Goal: Task Accomplishment & Management: Complete application form

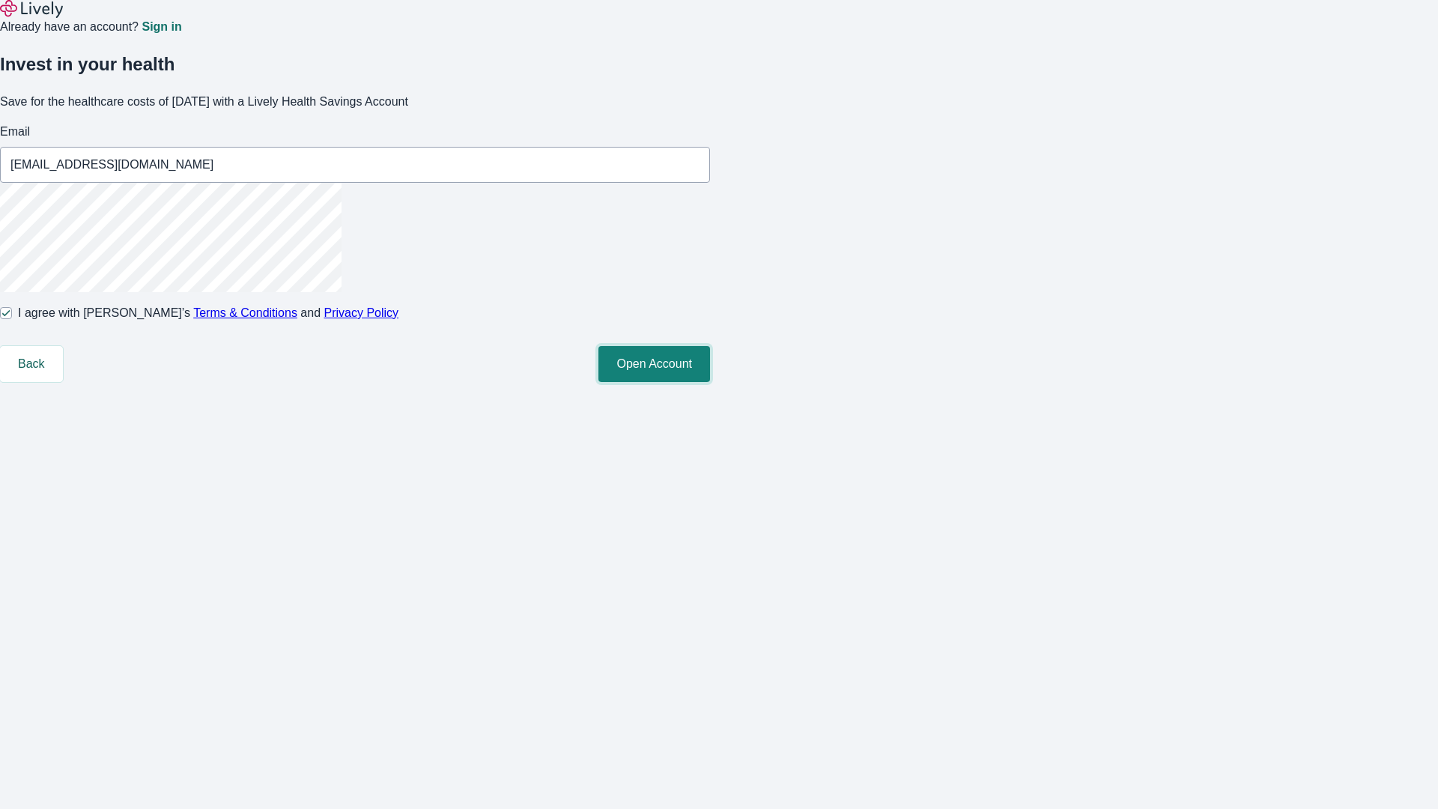
click at [710, 382] on button "Open Account" at bounding box center [654, 364] width 112 height 36
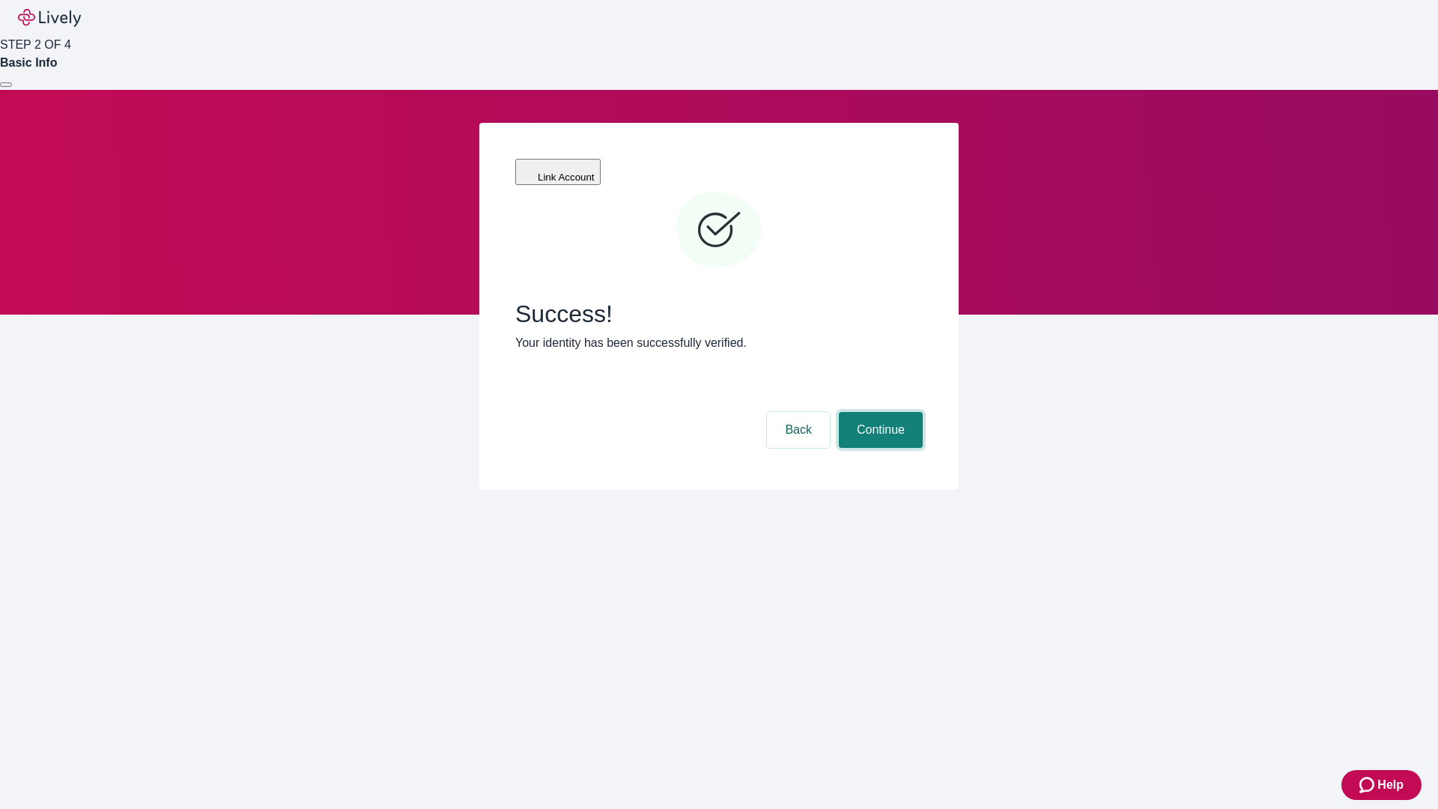
click at [878, 412] on button "Continue" at bounding box center [881, 430] width 84 height 36
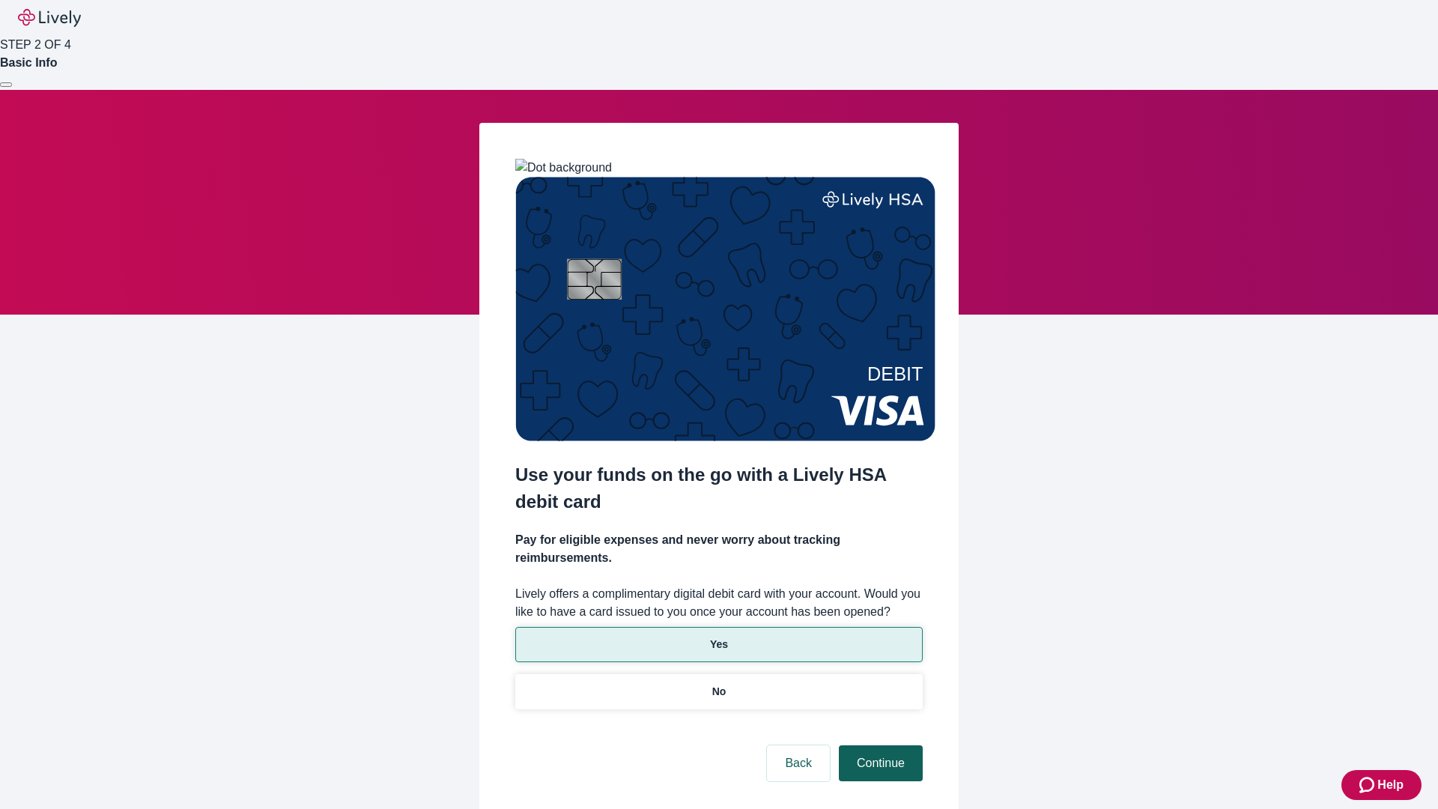
click at [718, 684] on p "No" at bounding box center [719, 692] width 14 height 16
click at [878, 745] on button "Continue" at bounding box center [881, 763] width 84 height 36
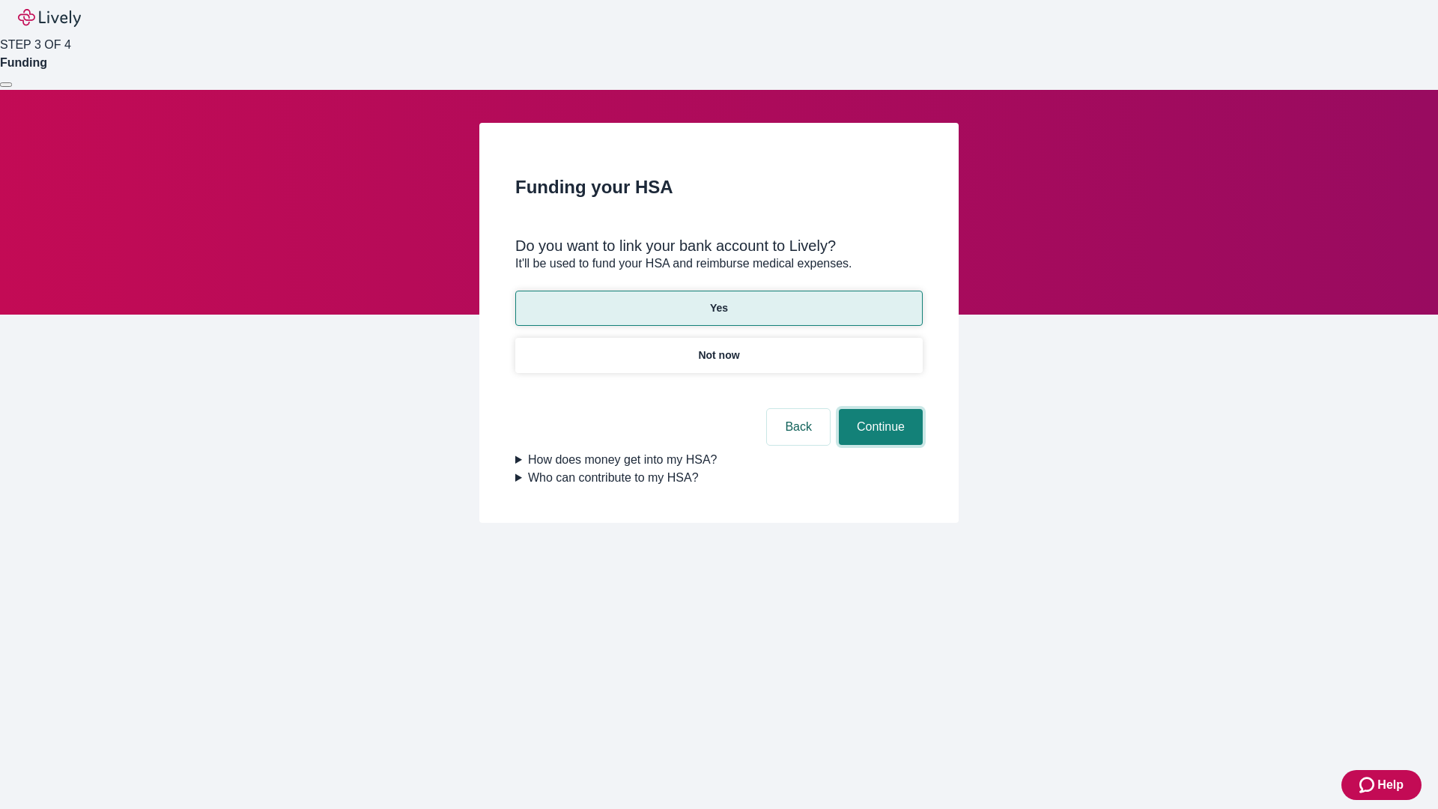
click at [878, 409] on button "Continue" at bounding box center [881, 427] width 84 height 36
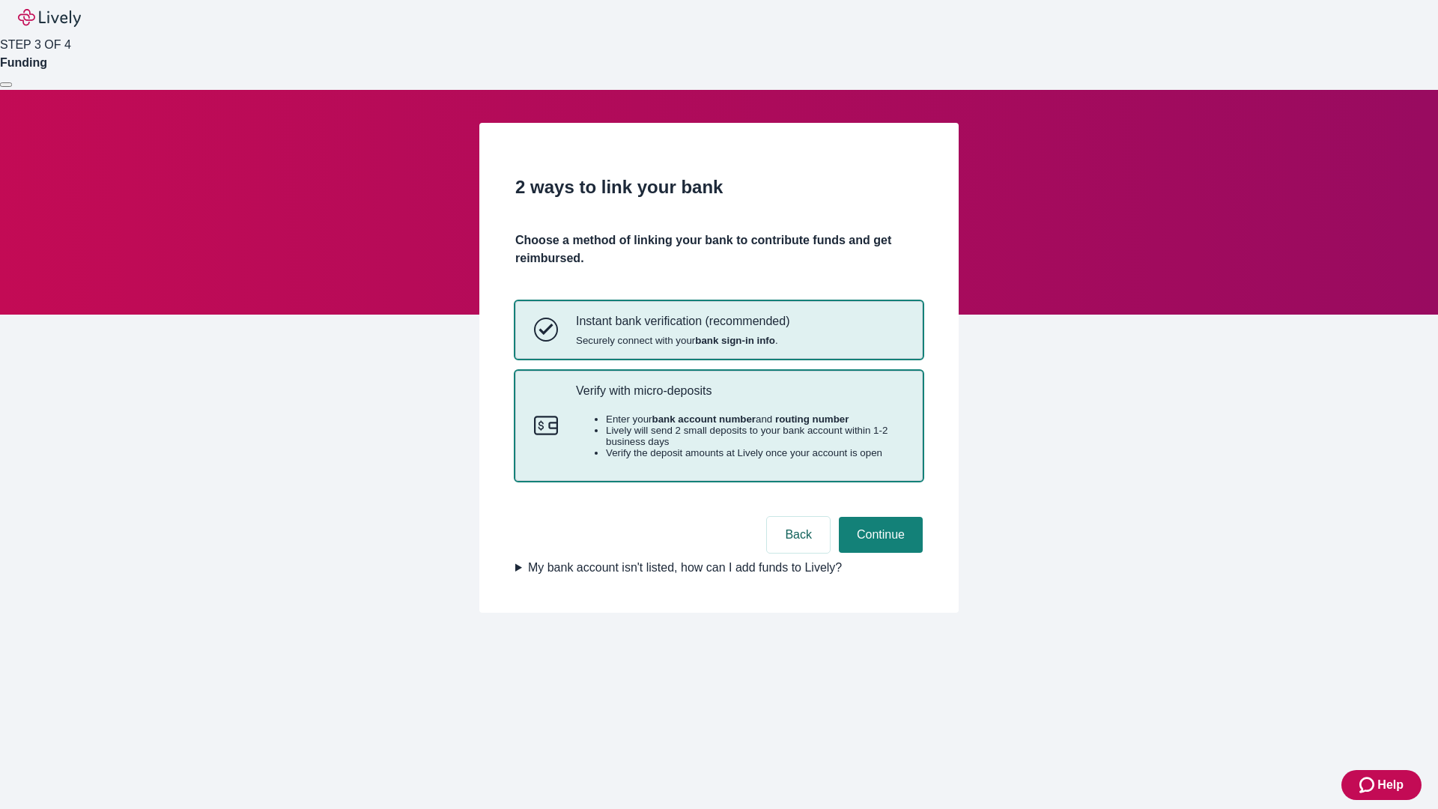
click at [739, 398] on p "Verify with micro-deposits" at bounding box center [740, 390] width 328 height 14
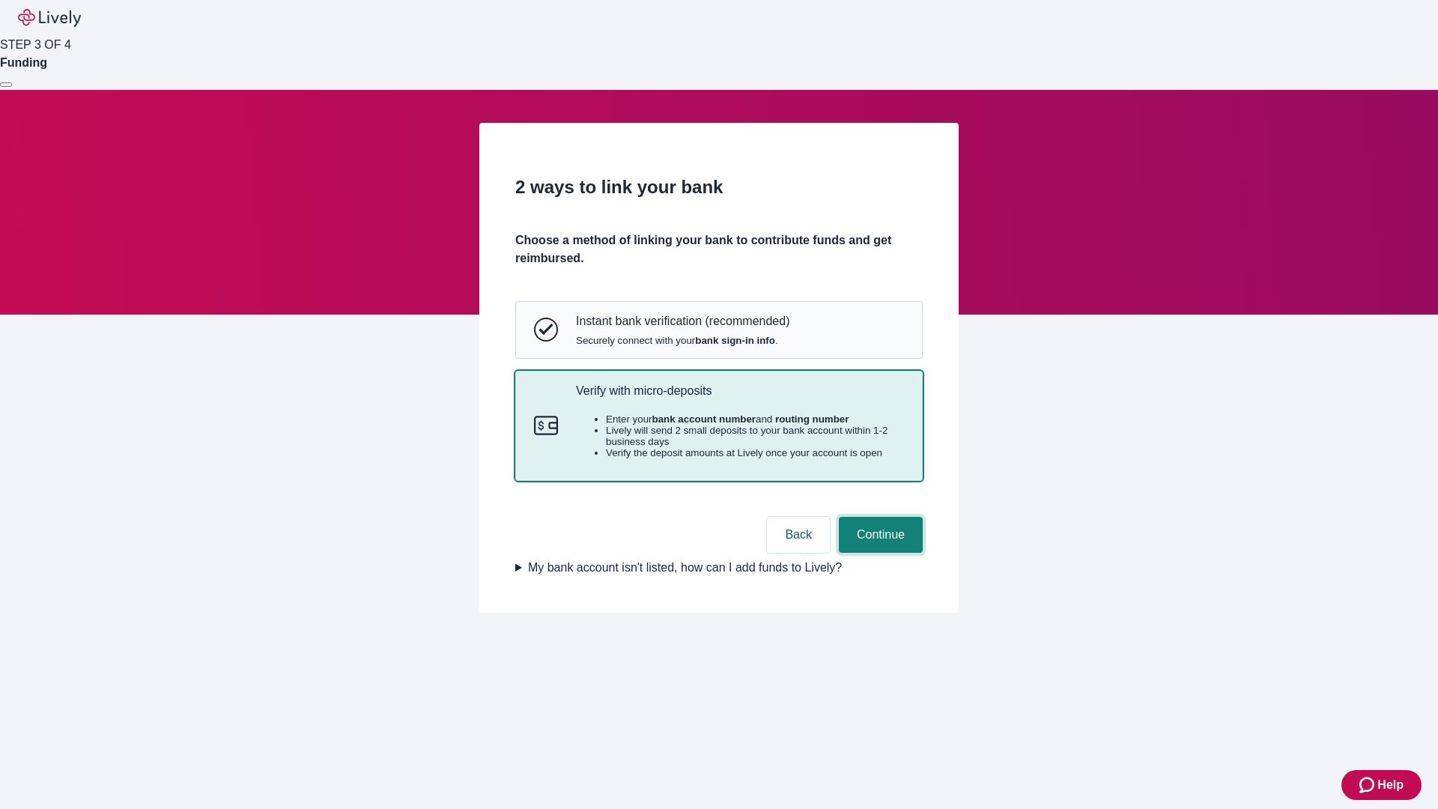
click at [878, 553] on button "Continue" at bounding box center [881, 535] width 84 height 36
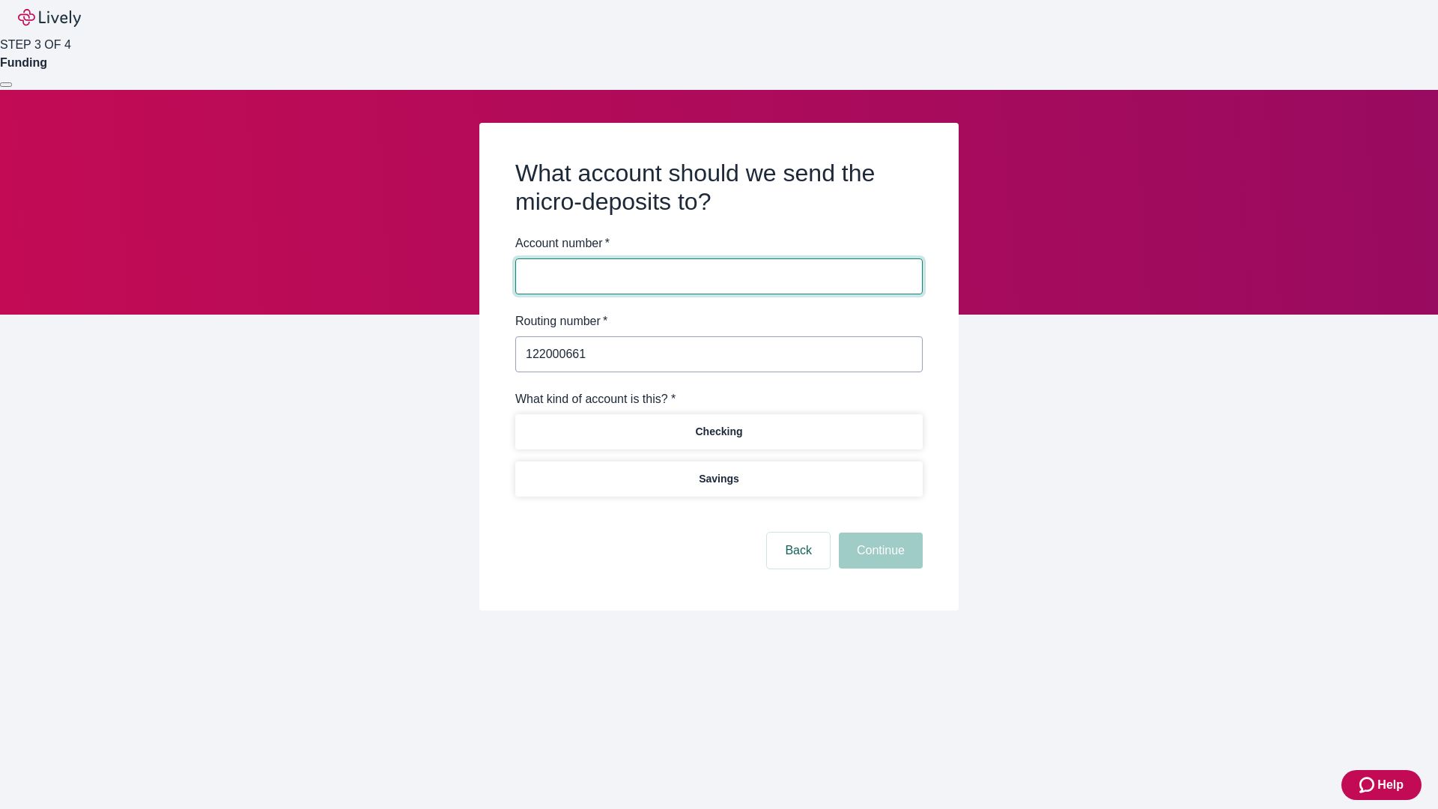
type input "122000661"
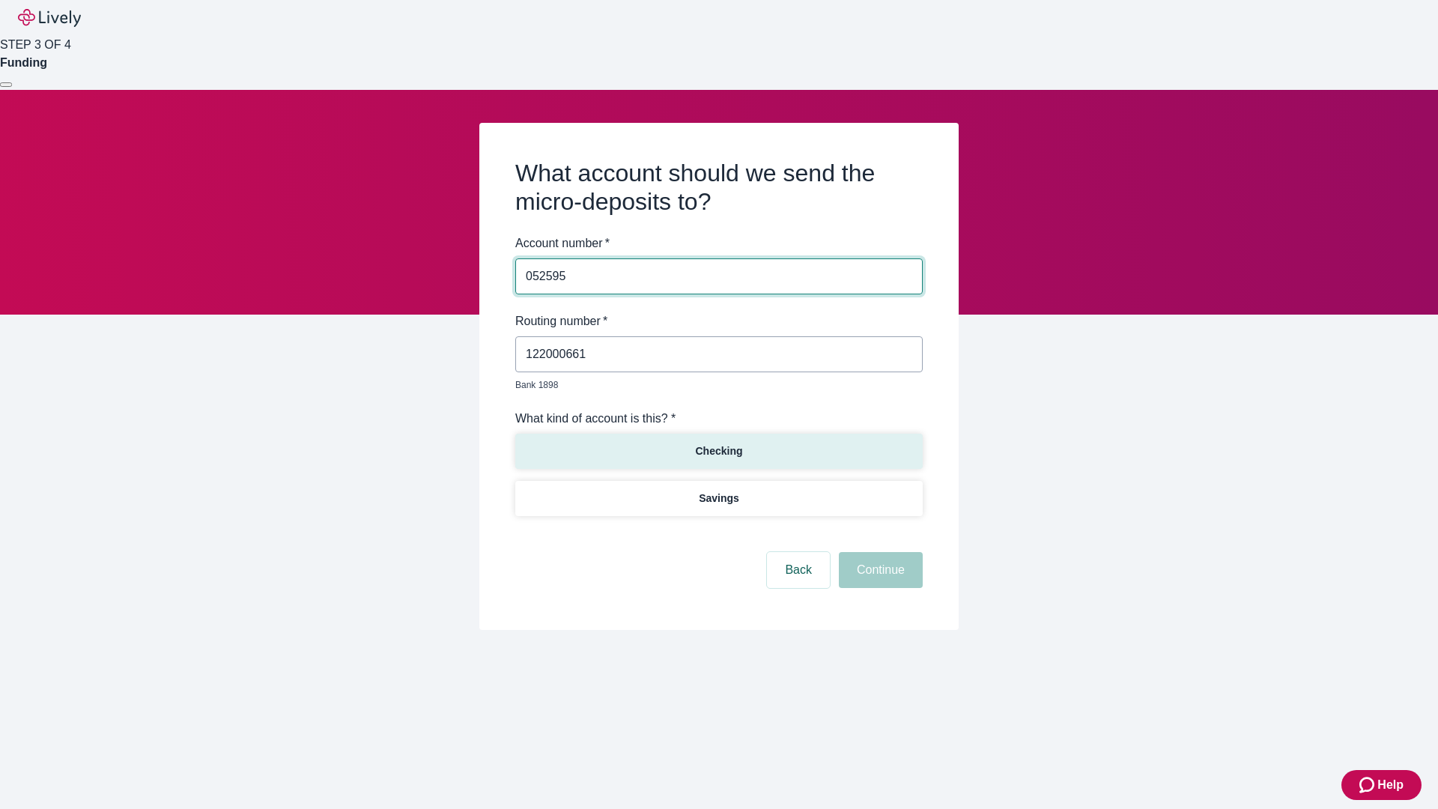
type input "052595"
click at [718, 443] on p "Checking" at bounding box center [718, 451] width 47 height 16
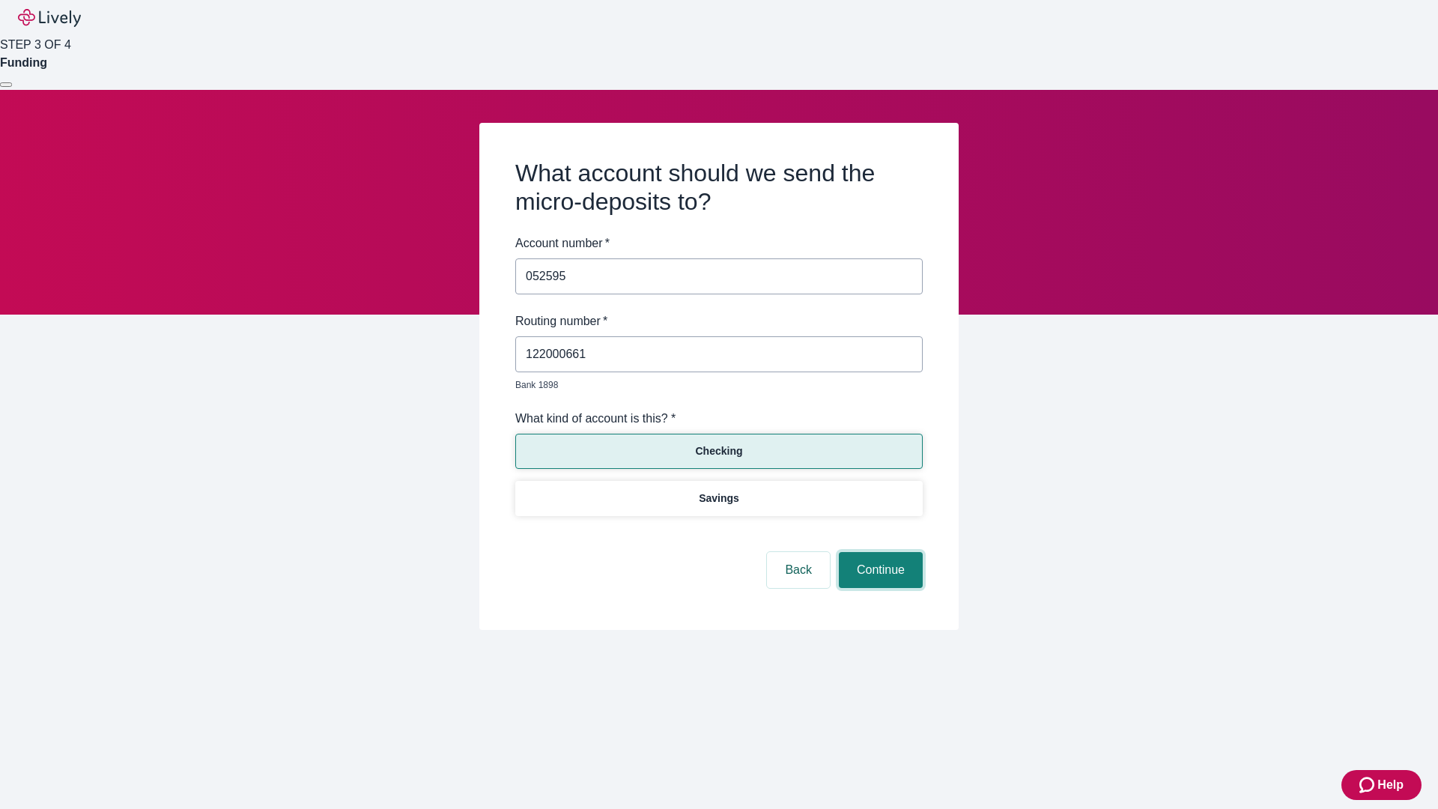
click at [878, 553] on button "Continue" at bounding box center [881, 570] width 84 height 36
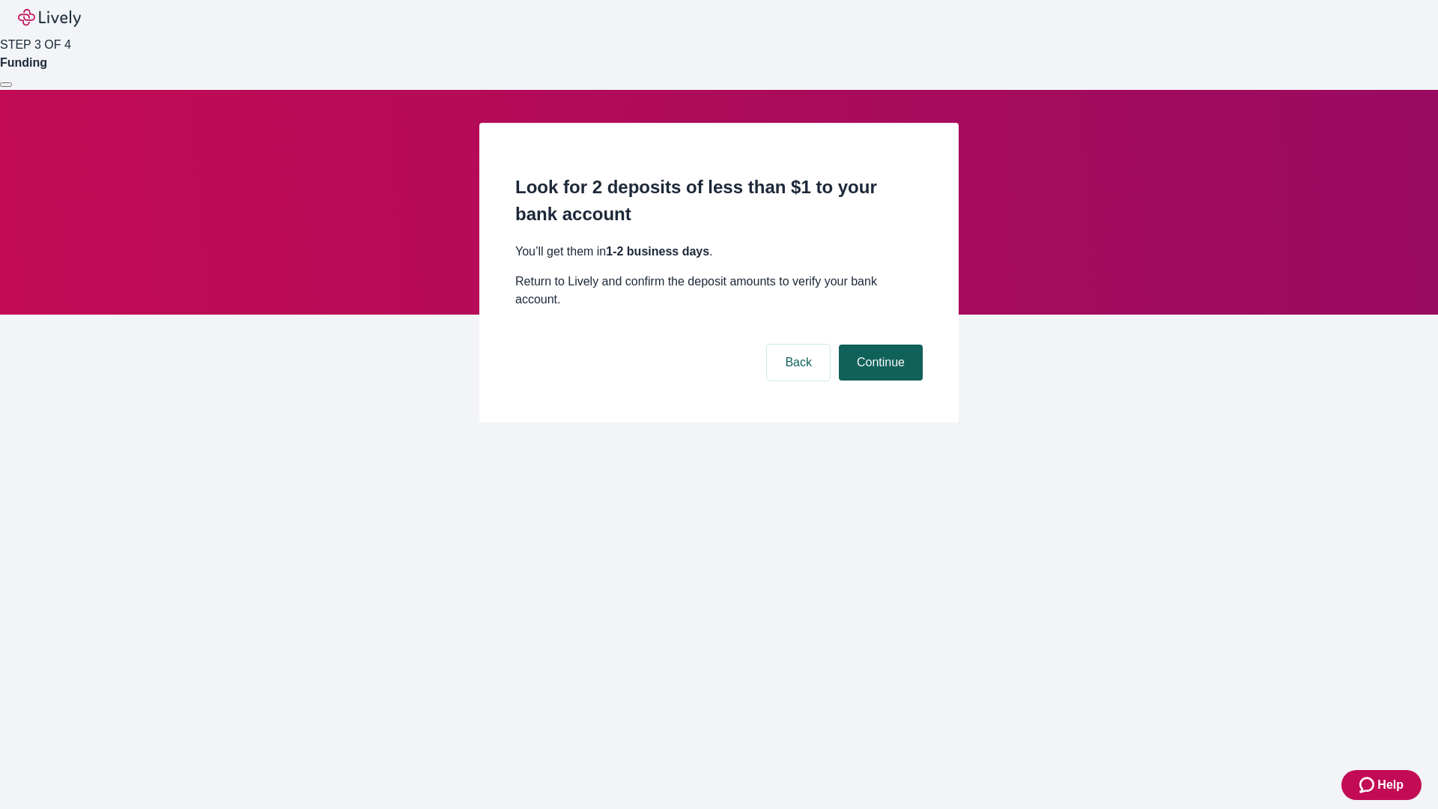
click at [878, 344] on button "Continue" at bounding box center [881, 362] width 84 height 36
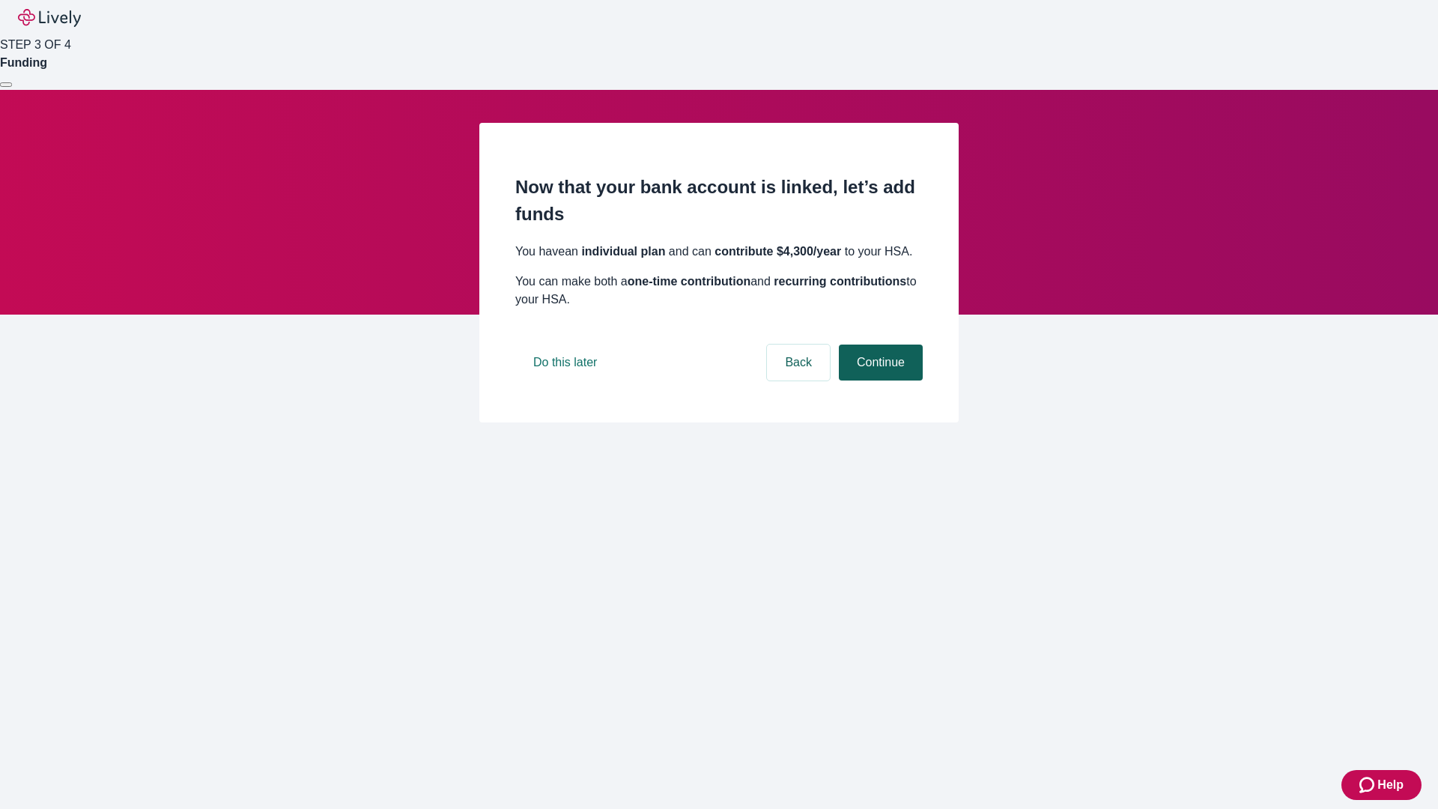
click at [878, 380] on button "Continue" at bounding box center [881, 362] width 84 height 36
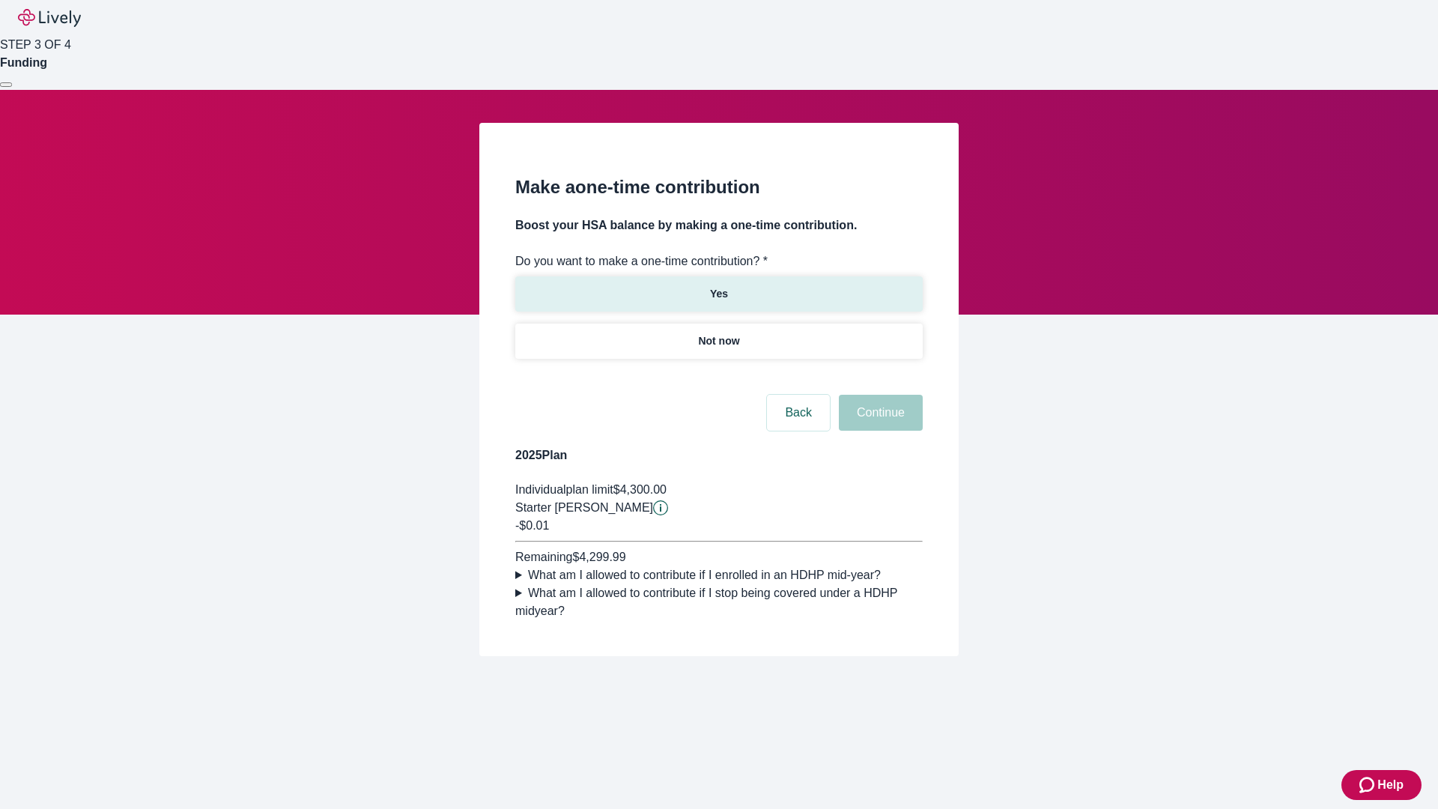
click at [718, 286] on p "Yes" at bounding box center [719, 294] width 18 height 16
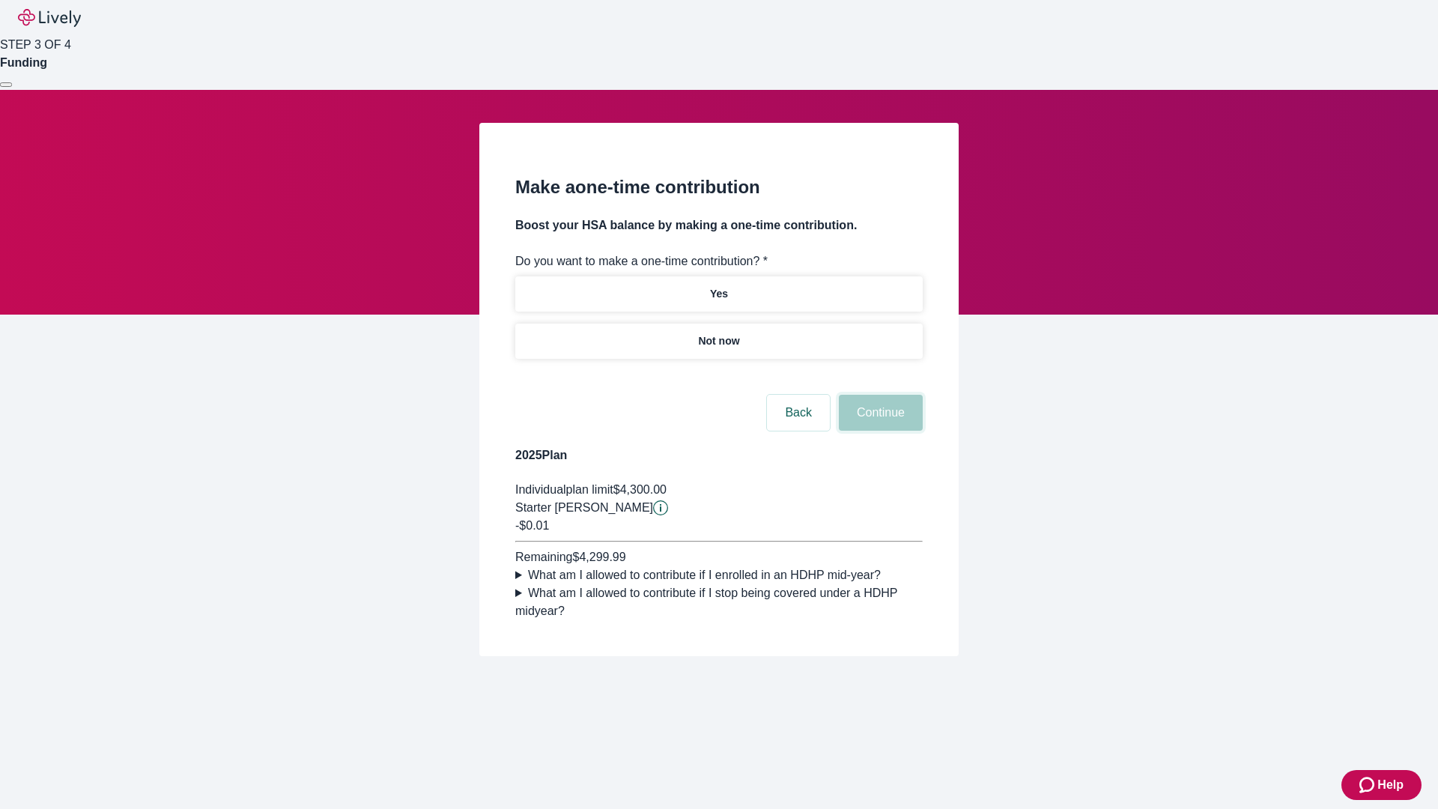
click at [878, 431] on button "Continue" at bounding box center [881, 413] width 84 height 36
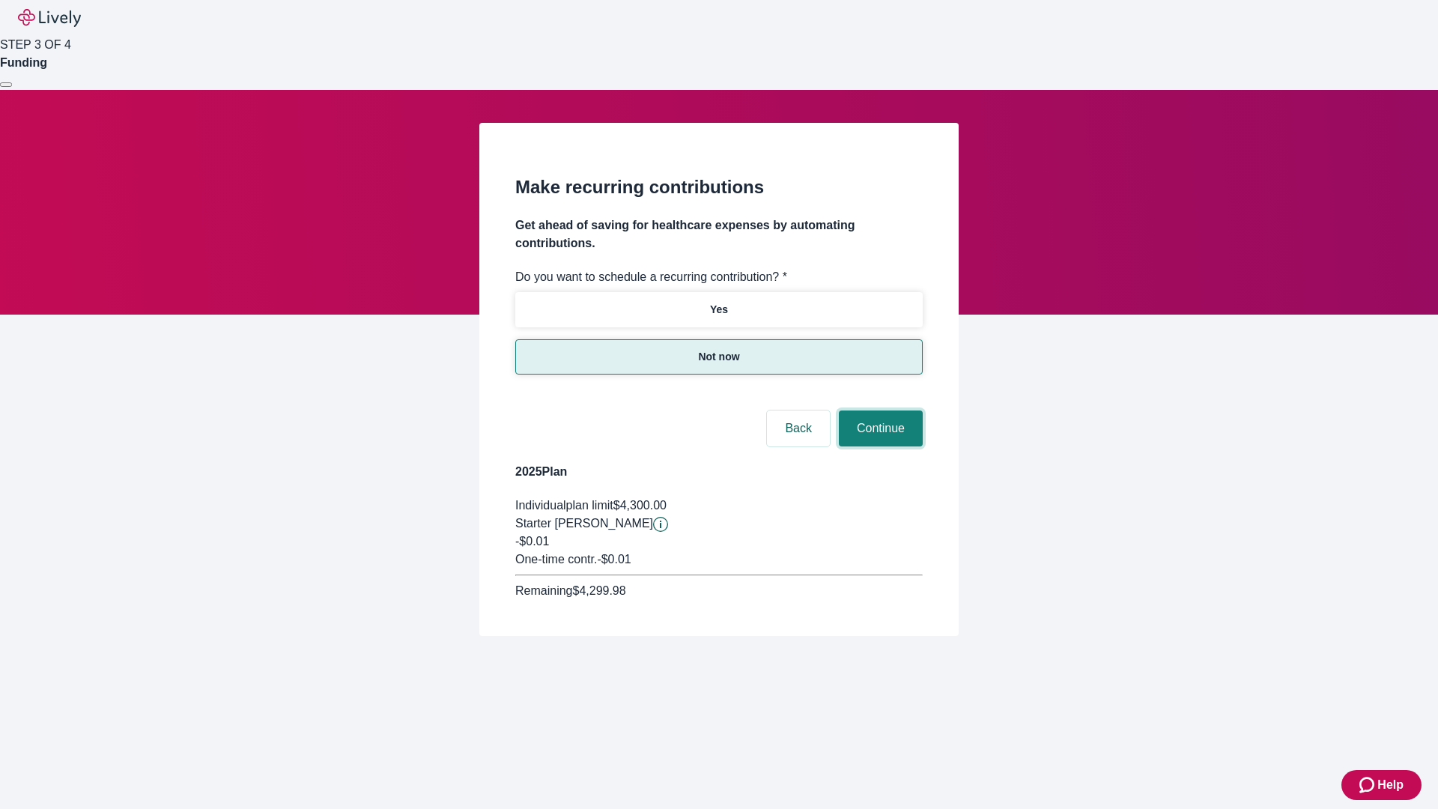
click at [878, 410] on button "Continue" at bounding box center [881, 428] width 84 height 36
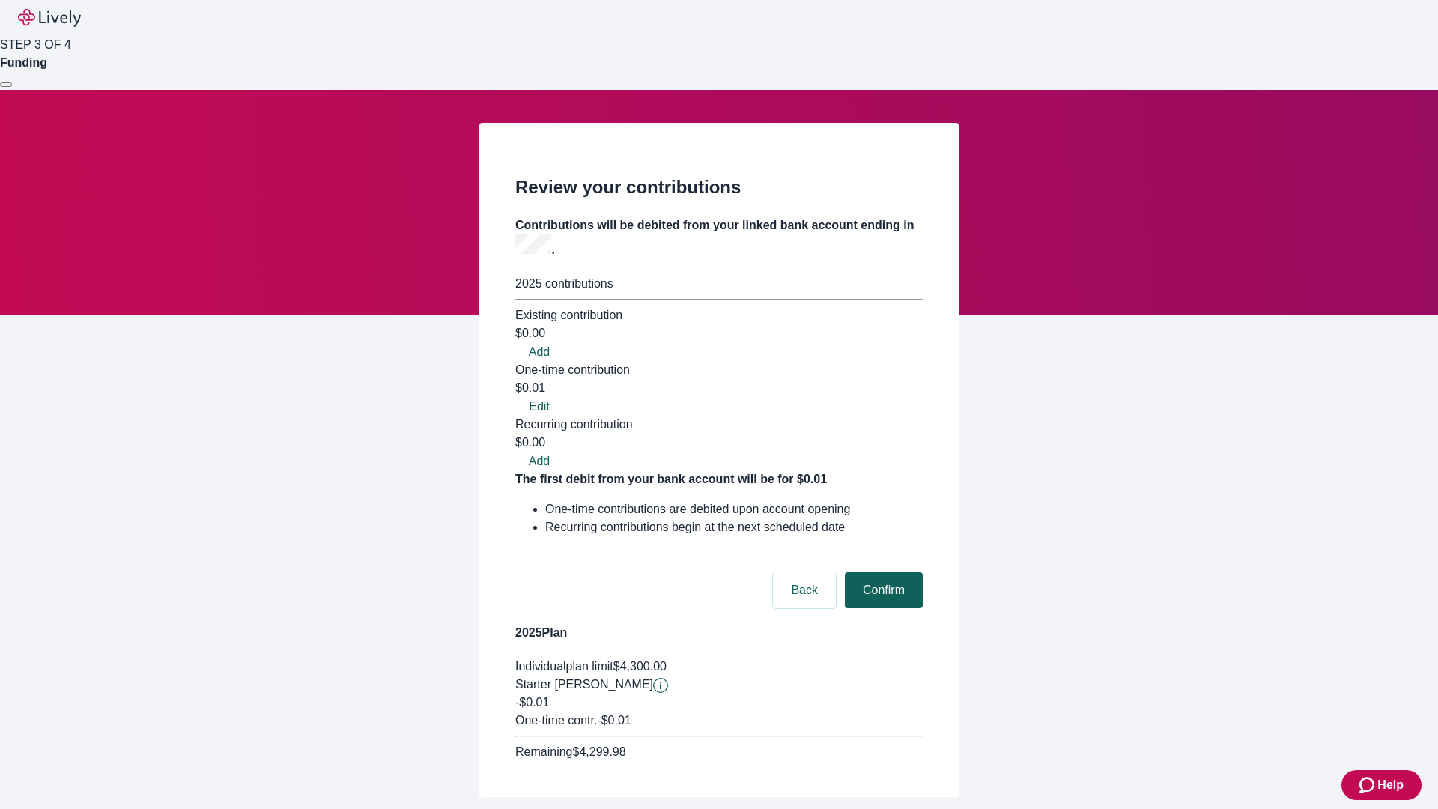
click at [881, 572] on button "Confirm" at bounding box center [884, 590] width 78 height 36
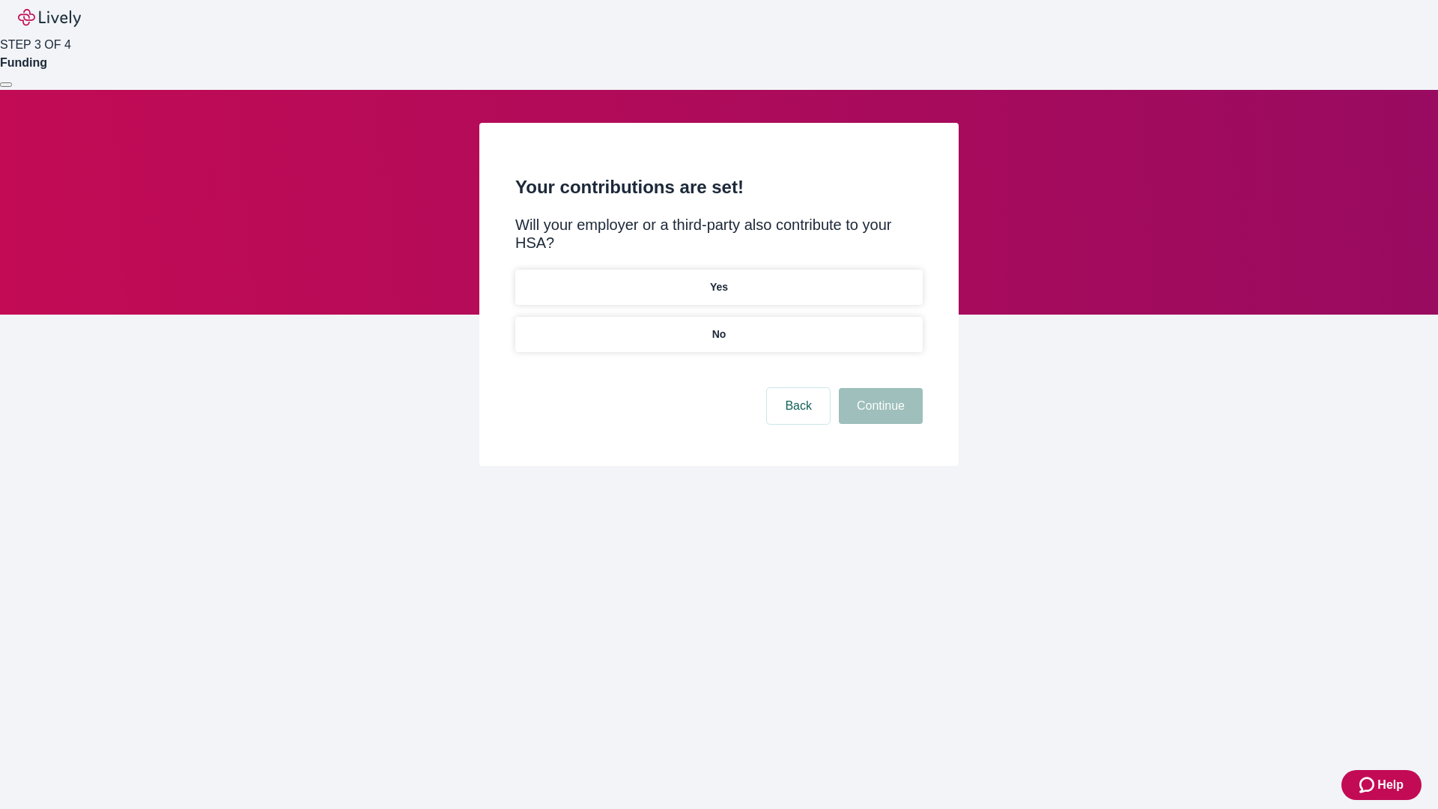
click at [718, 326] on p "No" at bounding box center [719, 334] width 14 height 16
click at [878, 388] on button "Continue" at bounding box center [881, 406] width 84 height 36
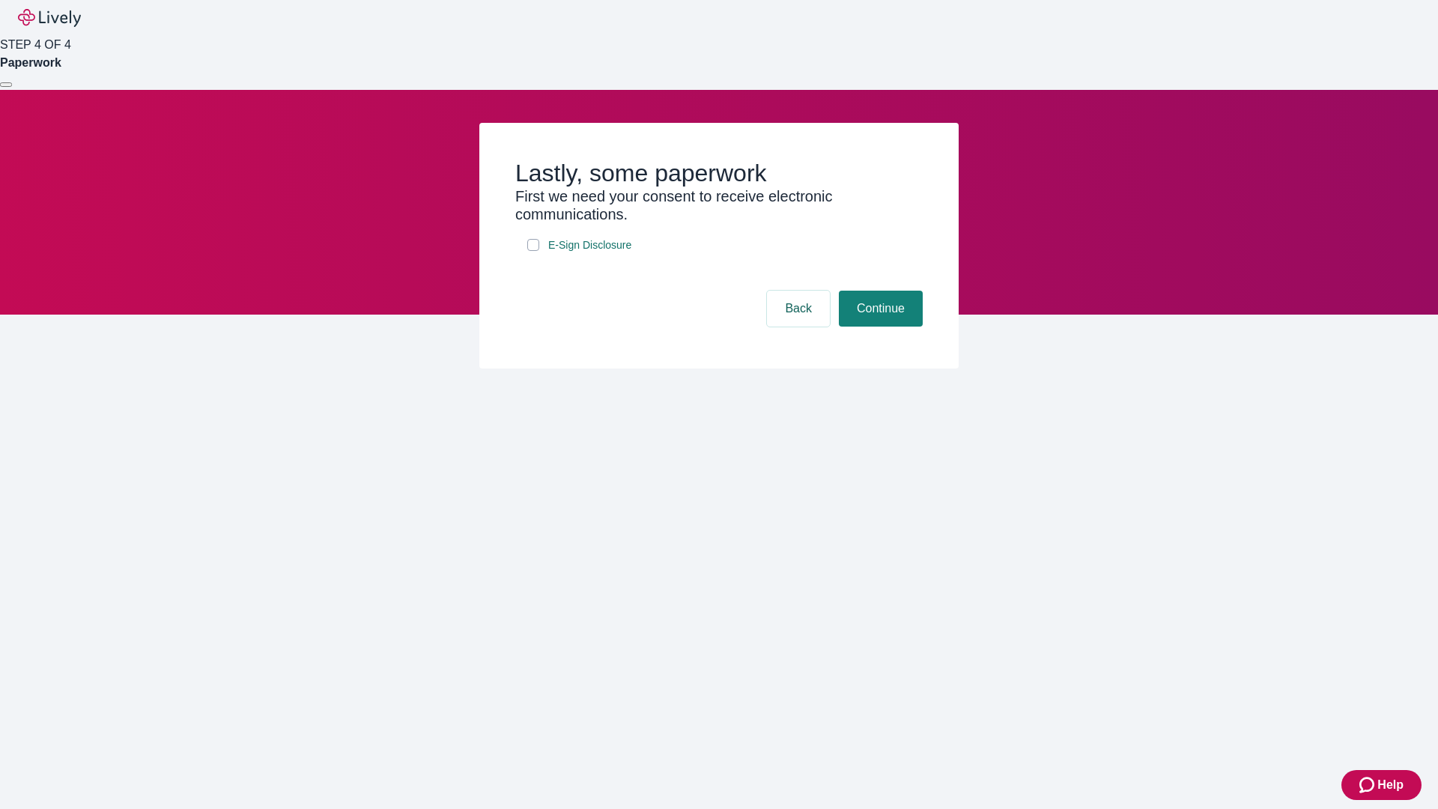
click at [533, 251] on input "E-Sign Disclosure" at bounding box center [533, 245] width 12 height 12
checkbox input "true"
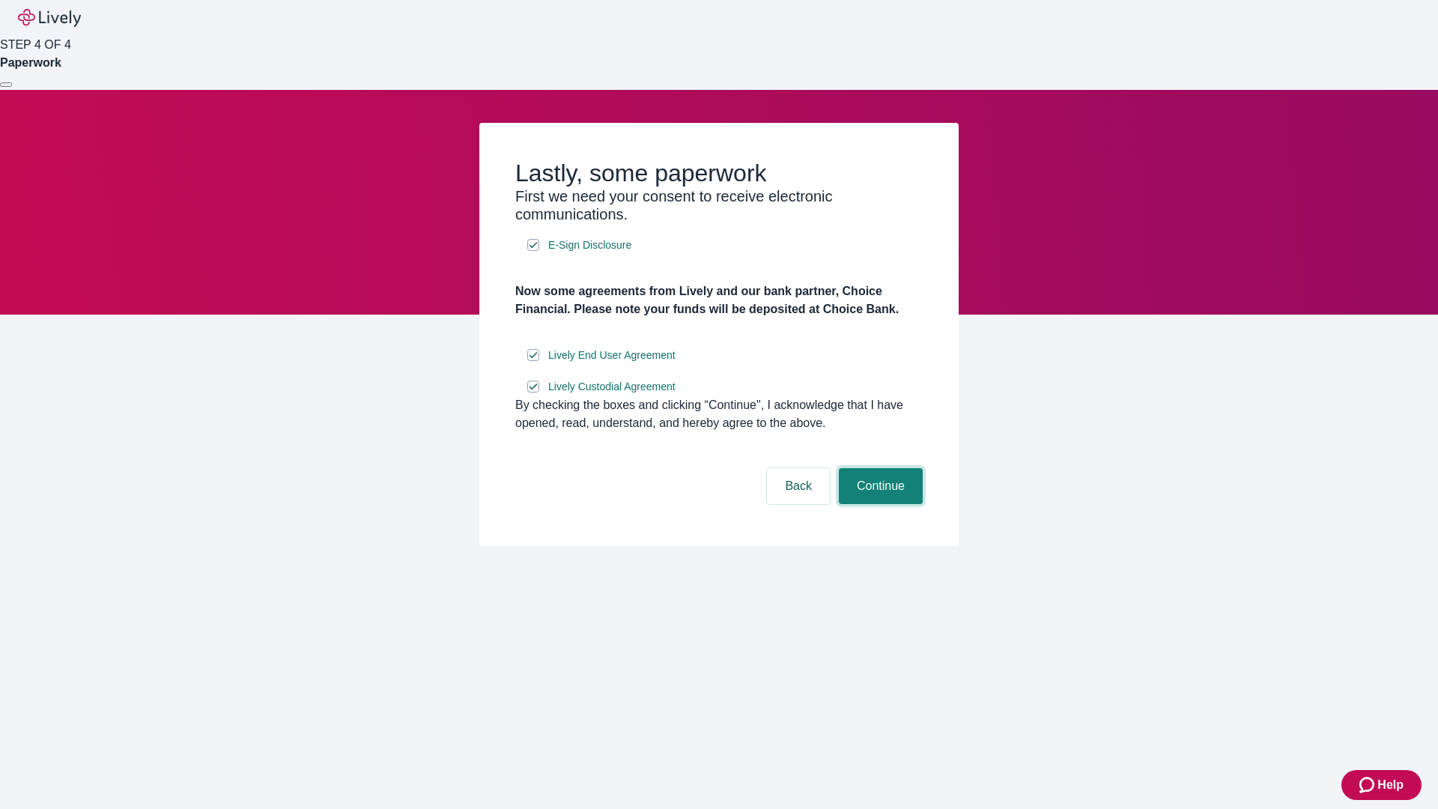
click at [878, 504] on button "Continue" at bounding box center [881, 486] width 84 height 36
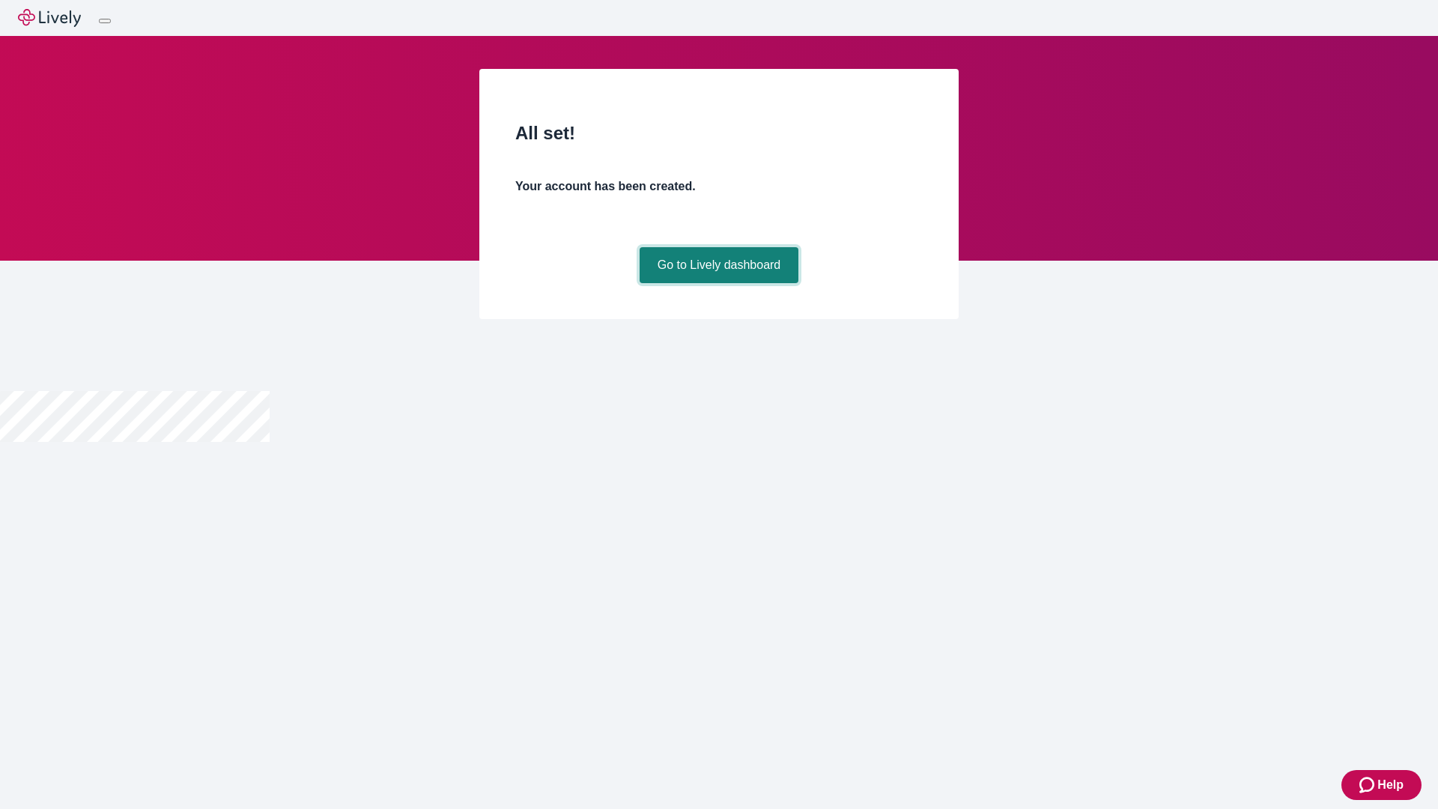
click at [718, 283] on link "Go to Lively dashboard" at bounding box center [718, 265] width 159 height 36
